Goal: Information Seeking & Learning: Check status

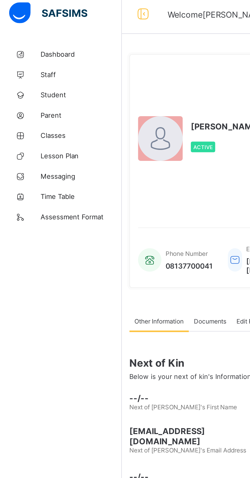
click at [26, 50] on span "Student" at bounding box center [40, 51] width 41 height 4
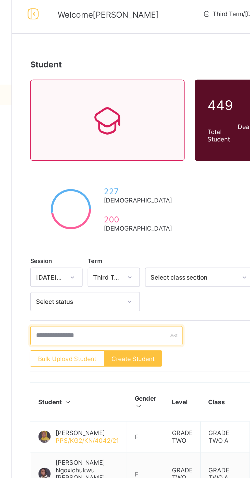
click at [90, 167] on input "text" at bounding box center [109, 172] width 77 height 10
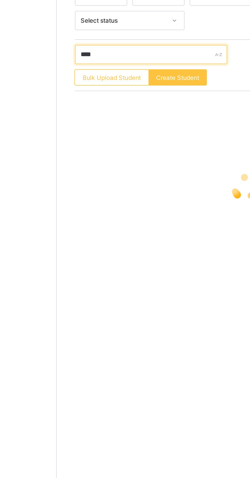
type input "*****"
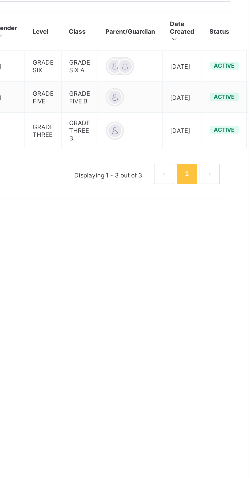
click at [179, 253] on div at bounding box center [183, 256] width 8 height 8
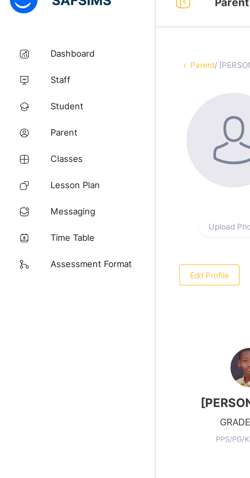
click at [31, 61] on span "Parent" at bounding box center [40, 61] width 41 height 4
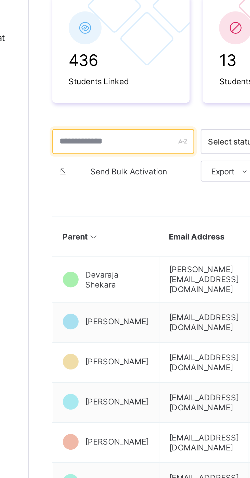
click at [82, 152] on input "text" at bounding box center [98, 153] width 55 height 10
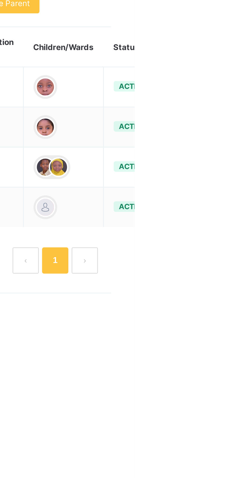
type input "******"
click at [0, 0] on div "Change Email" at bounding box center [0, 0] width 0 height 0
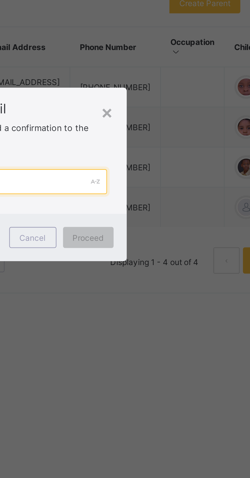
click at [153, 247] on input "text" at bounding box center [125, 242] width 72 height 10
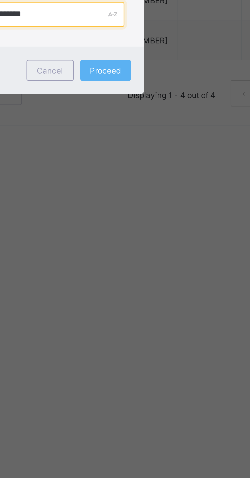
type input "**********"
click at [164, 268] on div "Proceed" at bounding box center [154, 264] width 20 height 8
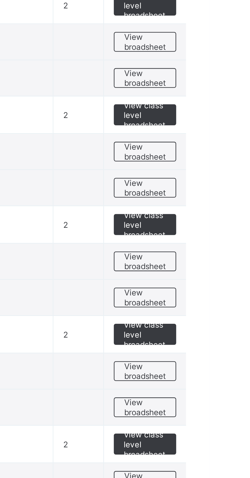
click at [223, 299] on span "View broadsheet" at bounding box center [225, 299] width 16 height 8
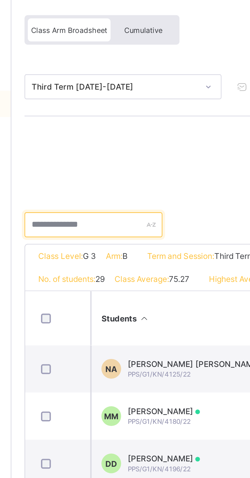
click at [79, 129] on input "text" at bounding box center [93, 129] width 54 height 10
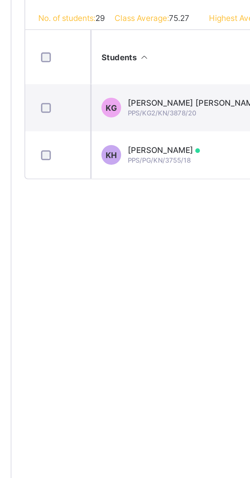
type input "*****"
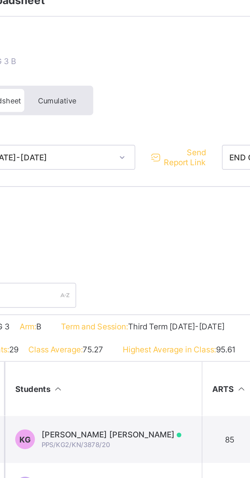
click at [162, 77] on span "Send Report Link" at bounding box center [162, 75] width 17 height 8
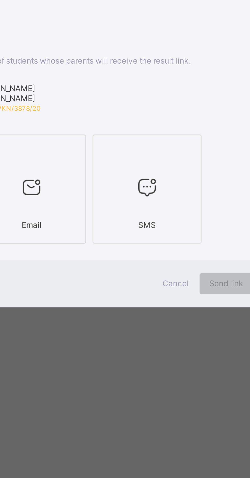
click at [121, 270] on div at bounding box center [102, 260] width 37 height 20
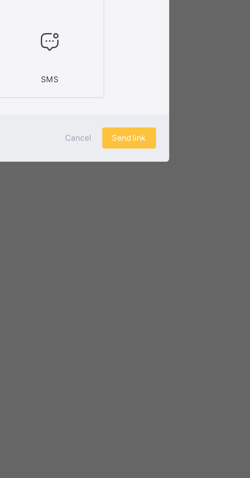
click at [185, 299] on span "Send link" at bounding box center [178, 297] width 13 height 4
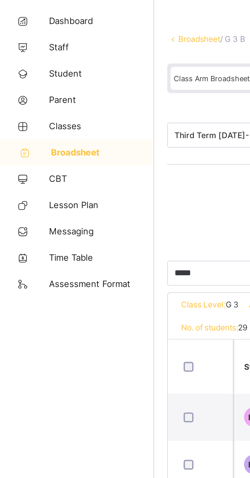
click at [44, 80] on span "Broadsheet" at bounding box center [41, 82] width 40 height 4
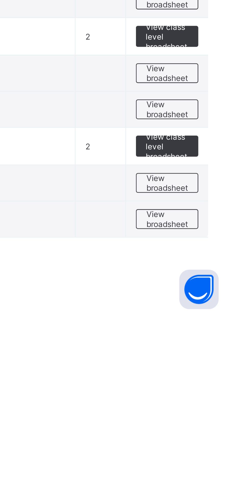
click at [225, 428] on span "View broadsheet" at bounding box center [225, 427] width 16 height 8
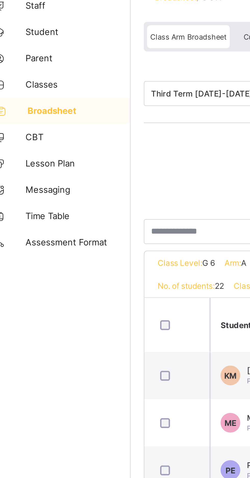
click at [32, 83] on span "Broadsheet" at bounding box center [41, 82] width 40 height 4
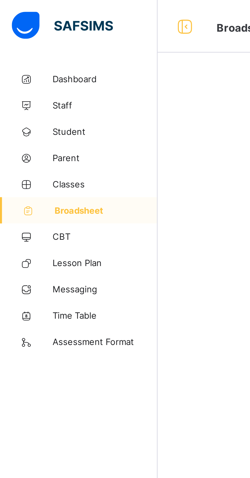
click at [36, 70] on span "Classes" at bounding box center [40, 72] width 41 height 4
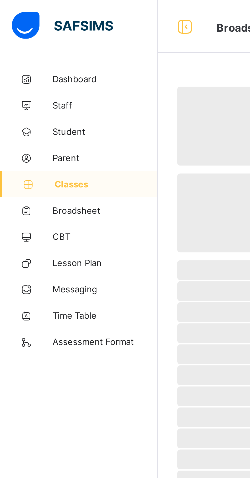
click at [45, 82] on span "Broadsheet" at bounding box center [40, 82] width 41 height 4
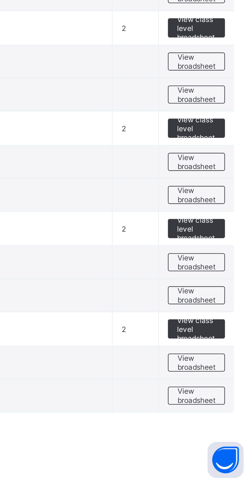
click at [224, 399] on span "View broadsheet" at bounding box center [225, 398] width 16 height 8
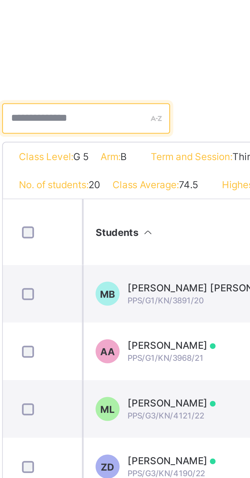
click at [96, 128] on input "text" at bounding box center [93, 129] width 54 height 10
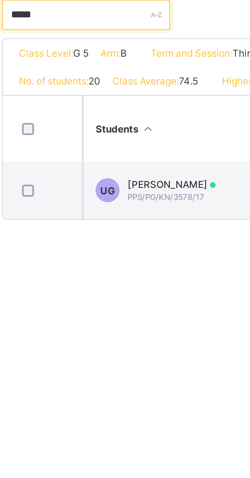
type input "*****"
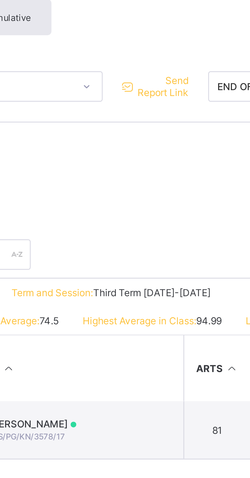
click at [164, 76] on span "Send Report Link" at bounding box center [162, 75] width 17 height 8
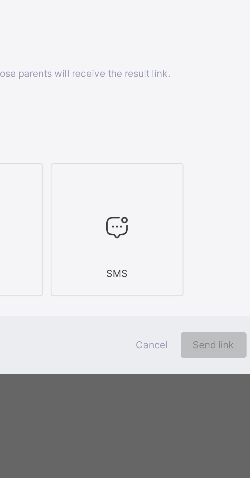
click at [121, 270] on div at bounding box center [102, 260] width 37 height 20
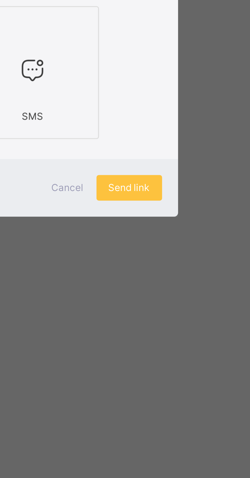
click at [185, 299] on span "Send link" at bounding box center [178, 297] width 13 height 4
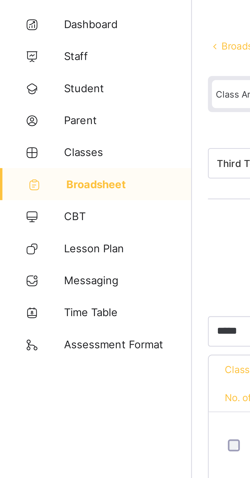
click at [26, 62] on span "Parent" at bounding box center [40, 61] width 41 height 4
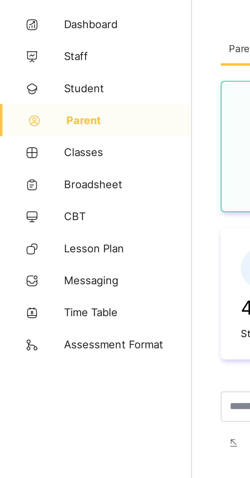
click at [26, 50] on span "Student" at bounding box center [40, 51] width 41 height 4
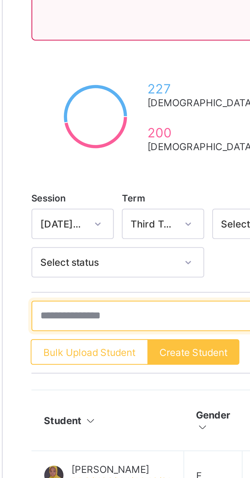
click at [111, 172] on input "text" at bounding box center [109, 172] width 77 height 10
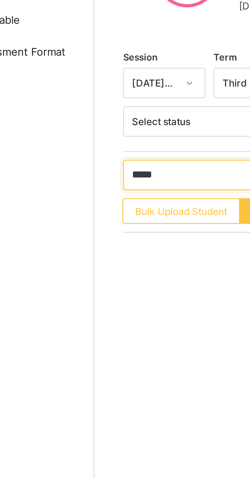
type input "******"
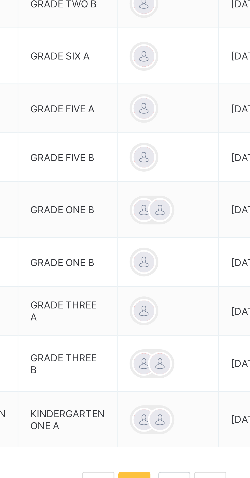
click at [209, 292] on div at bounding box center [210, 288] width 8 height 8
